Goal: Use online tool/utility: Utilize a website feature to perform a specific function

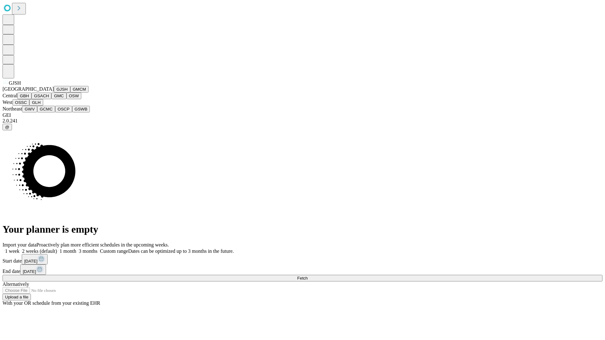
click at [54, 93] on button "GJSH" at bounding box center [62, 89] width 16 height 7
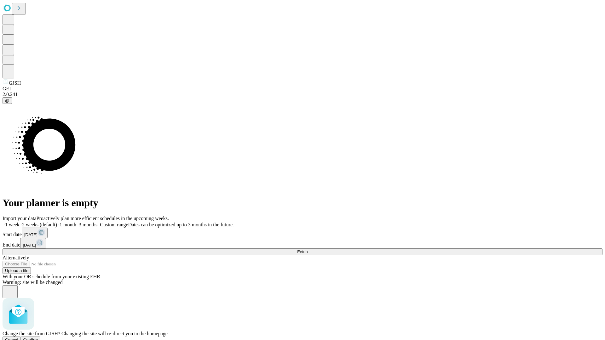
click at [38, 338] on span "Confirm" at bounding box center [30, 340] width 15 height 5
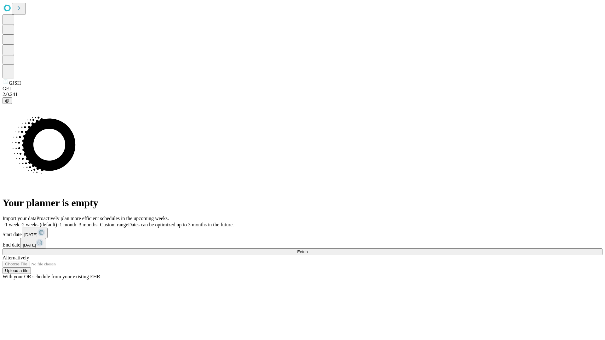
click at [57, 222] on label "2 weeks (default)" at bounding box center [38, 224] width 37 height 5
click at [308, 250] on span "Fetch" at bounding box center [302, 252] width 10 height 5
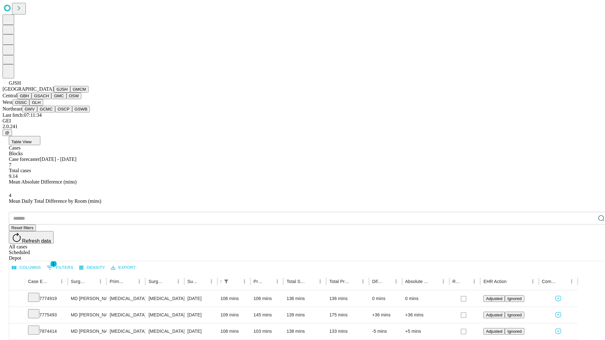
click at [70, 93] on button "GMCM" at bounding box center [79, 89] width 18 height 7
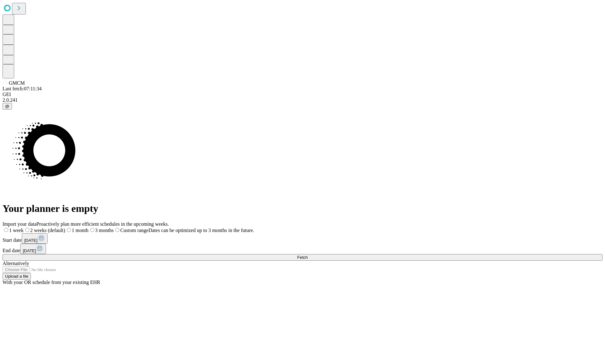
click at [65, 228] on label "2 weeks (default)" at bounding box center [45, 230] width 42 height 5
click at [308, 255] on span "Fetch" at bounding box center [302, 257] width 10 height 5
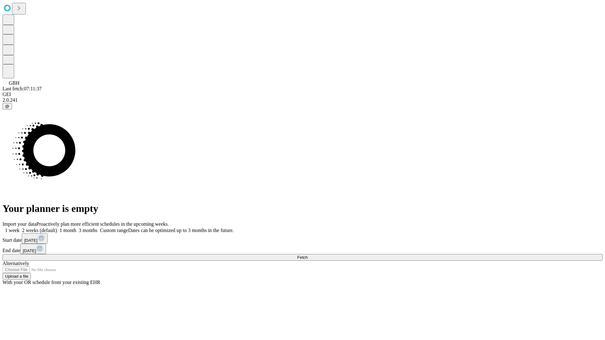
click at [57, 228] on label "2 weeks (default)" at bounding box center [38, 230] width 37 height 5
click at [308, 255] on span "Fetch" at bounding box center [302, 257] width 10 height 5
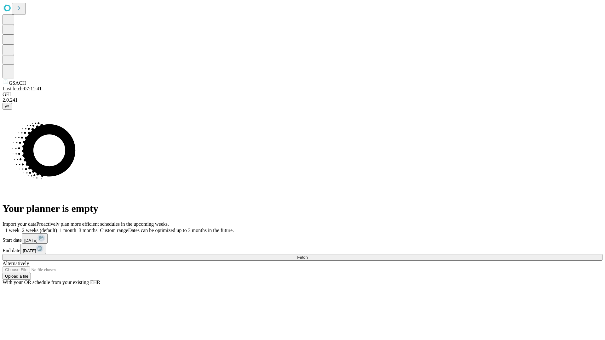
click at [308, 255] on span "Fetch" at bounding box center [302, 257] width 10 height 5
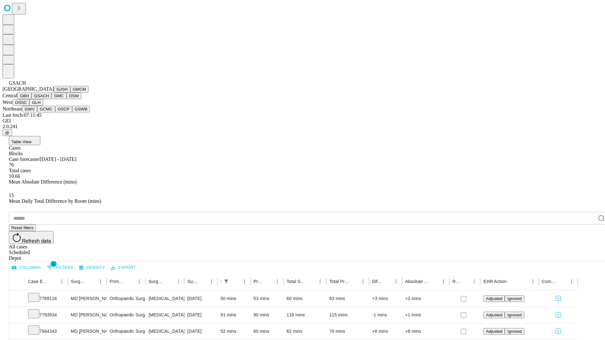
click at [51, 99] on button "GMC" at bounding box center [58, 96] width 15 height 7
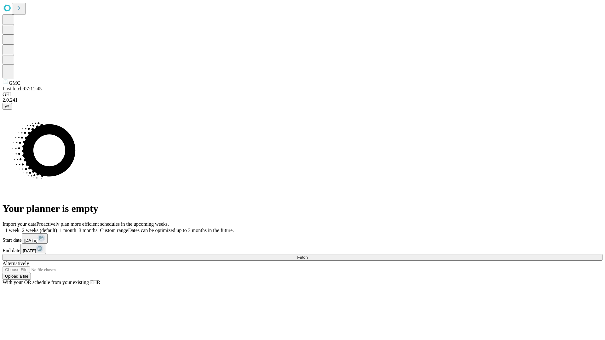
click at [57, 228] on label "2 weeks (default)" at bounding box center [38, 230] width 37 height 5
click at [308, 255] on span "Fetch" at bounding box center [302, 257] width 10 height 5
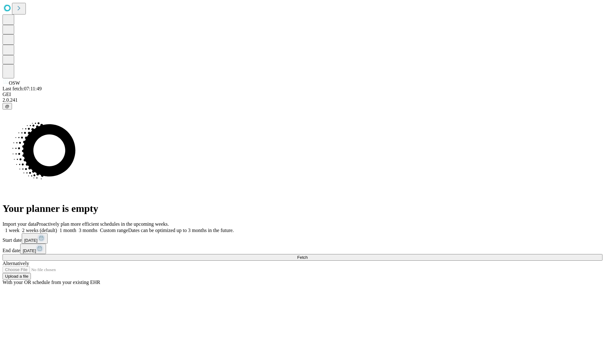
click at [57, 228] on label "2 weeks (default)" at bounding box center [38, 230] width 37 height 5
click at [308, 255] on span "Fetch" at bounding box center [302, 257] width 10 height 5
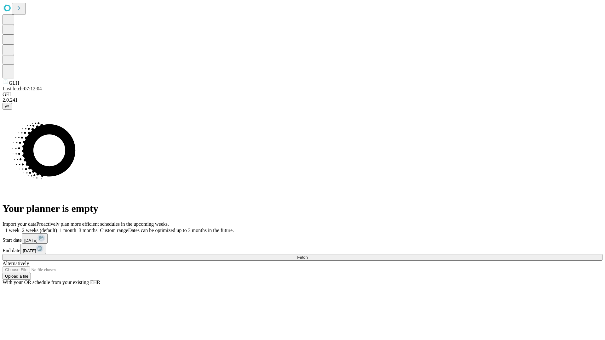
click at [57, 228] on label "2 weeks (default)" at bounding box center [38, 230] width 37 height 5
click at [308, 255] on span "Fetch" at bounding box center [302, 257] width 10 height 5
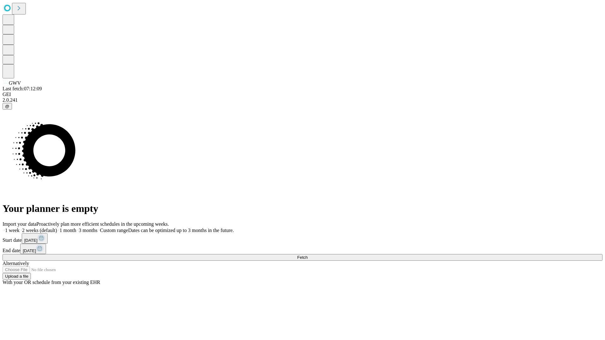
click at [57, 228] on label "2 weeks (default)" at bounding box center [38, 230] width 37 height 5
click at [308, 255] on span "Fetch" at bounding box center [302, 257] width 10 height 5
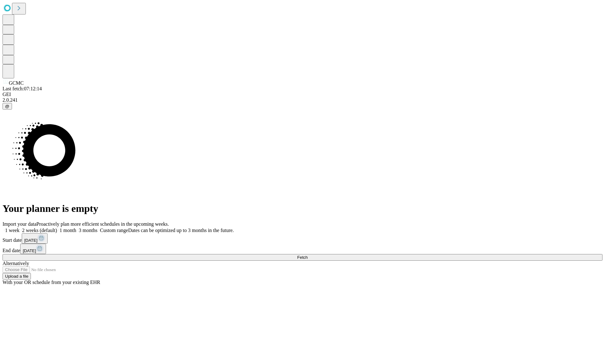
click at [57, 228] on label "2 weeks (default)" at bounding box center [38, 230] width 37 height 5
click at [308, 255] on span "Fetch" at bounding box center [302, 257] width 10 height 5
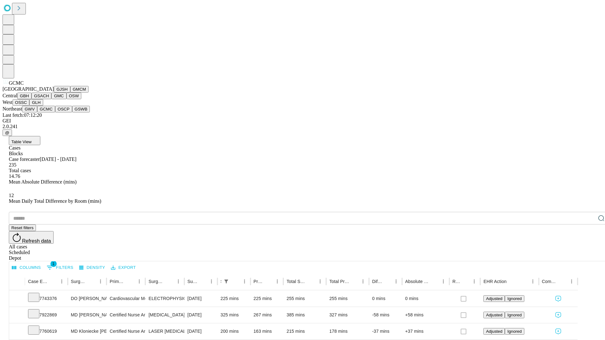
click at [55, 112] on button "OSCP" at bounding box center [63, 109] width 17 height 7
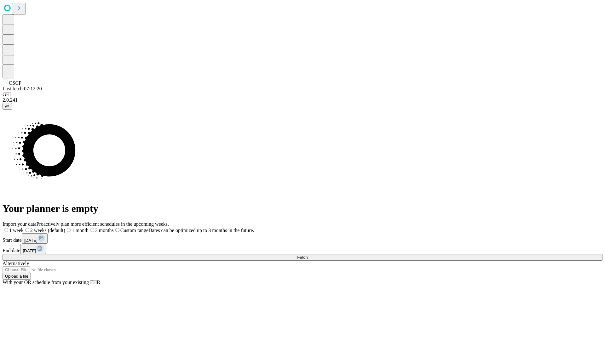
click at [308, 255] on span "Fetch" at bounding box center [302, 257] width 10 height 5
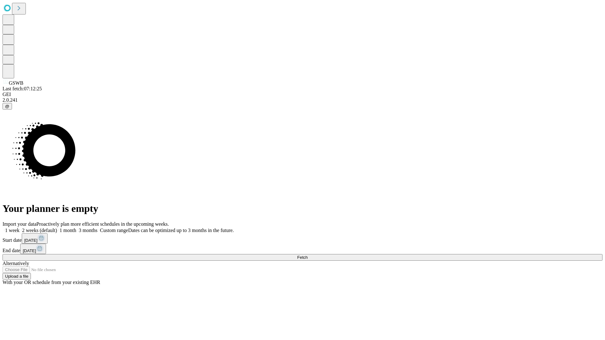
click at [57, 228] on label "2 weeks (default)" at bounding box center [38, 230] width 37 height 5
click at [308, 255] on span "Fetch" at bounding box center [302, 257] width 10 height 5
